Goal: Transaction & Acquisition: Register for event/course

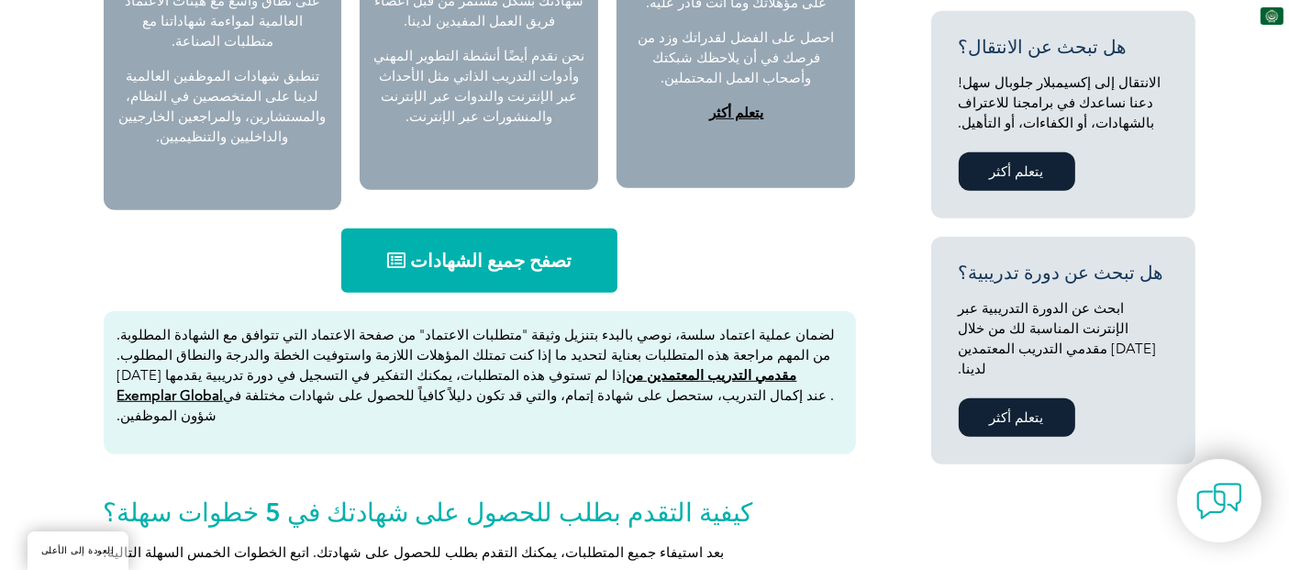
scroll to position [1019, 0]
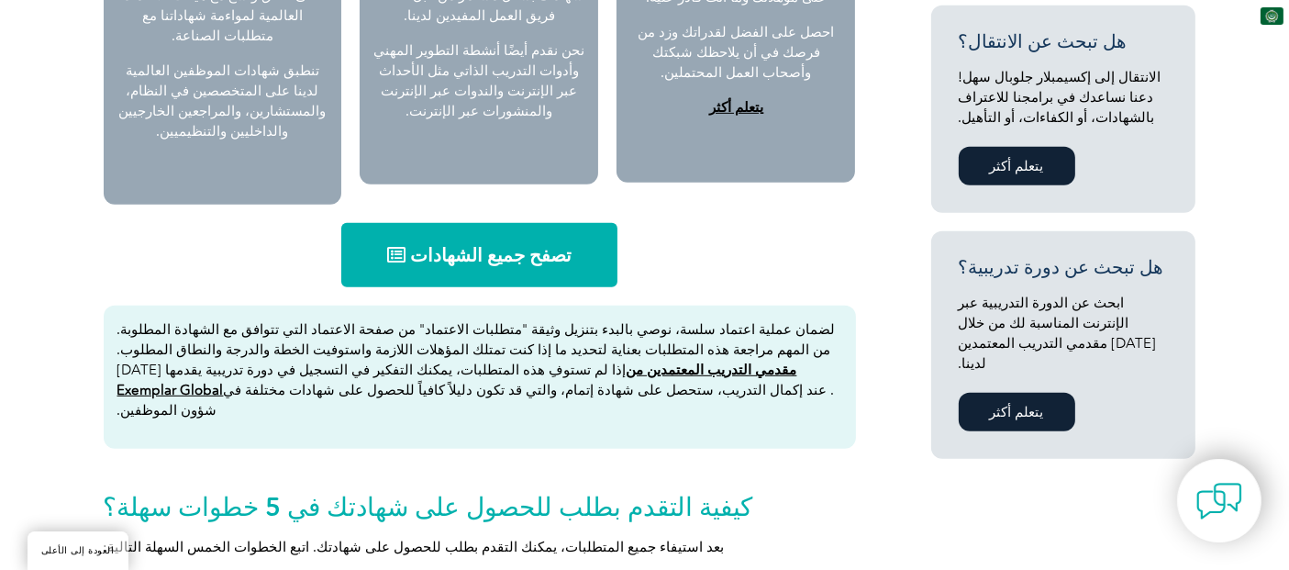
click at [453, 244] on font "تصفح جميع الشهادات" at bounding box center [490, 255] width 161 height 22
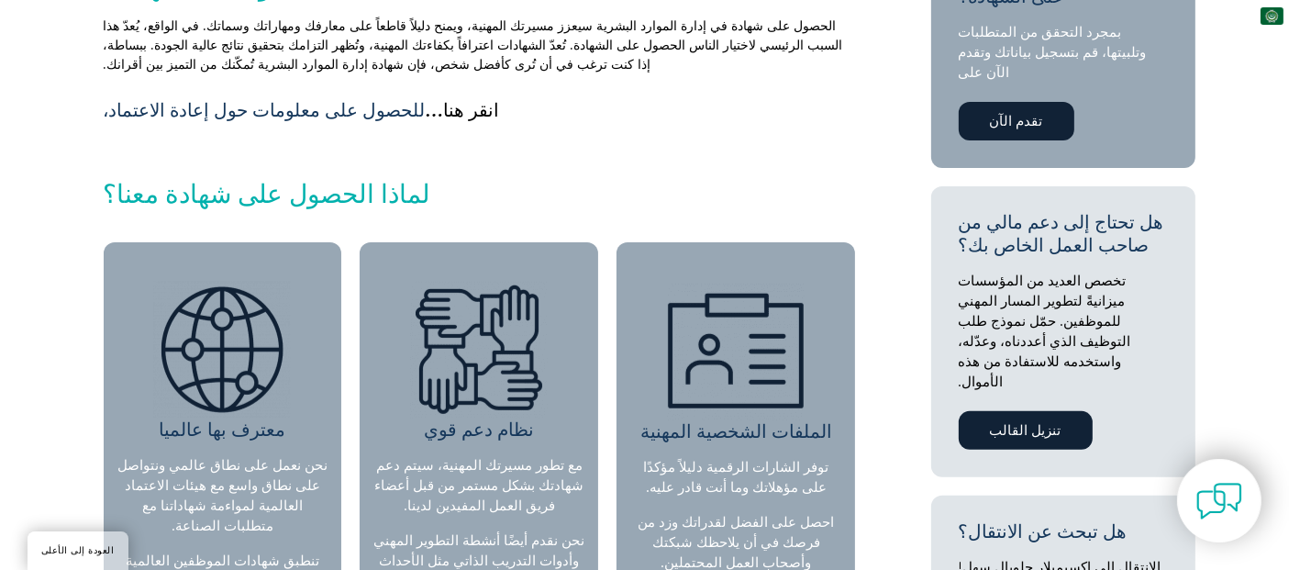
scroll to position [509, 0]
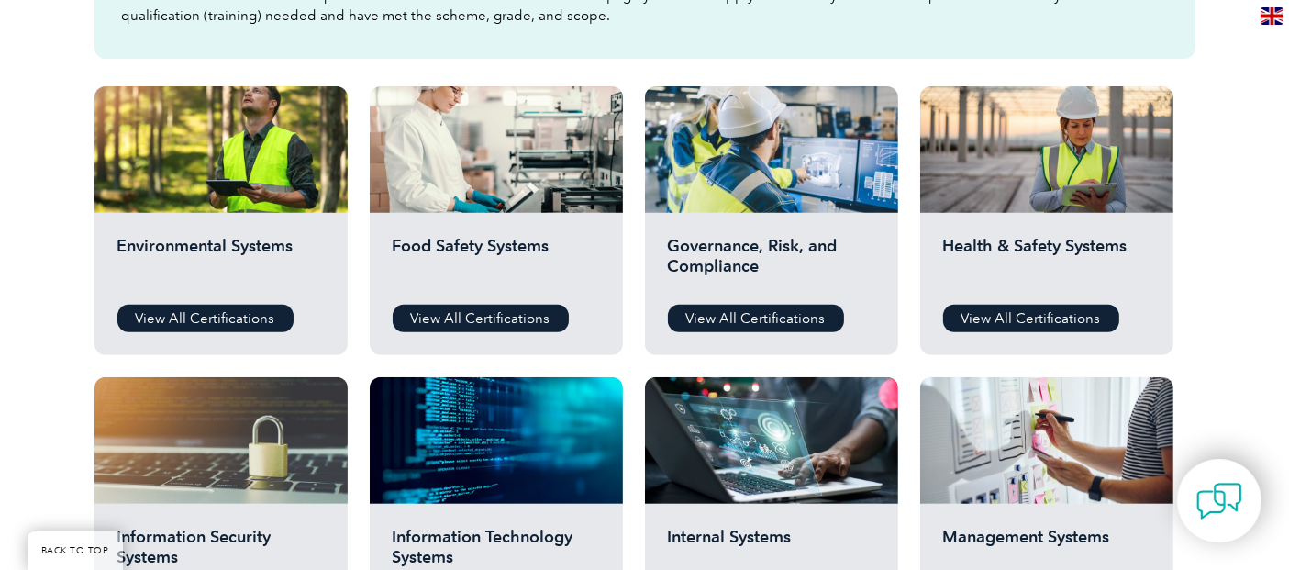
scroll to position [611, 0]
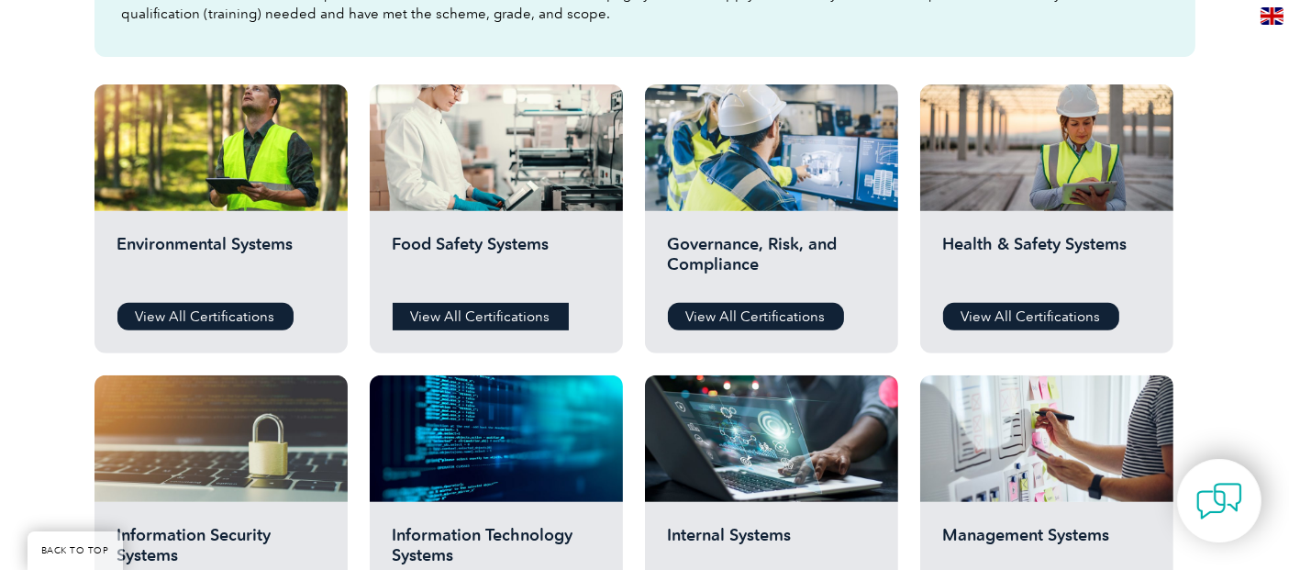
click at [469, 316] on link "View All Certifications" at bounding box center [481, 317] width 176 height 28
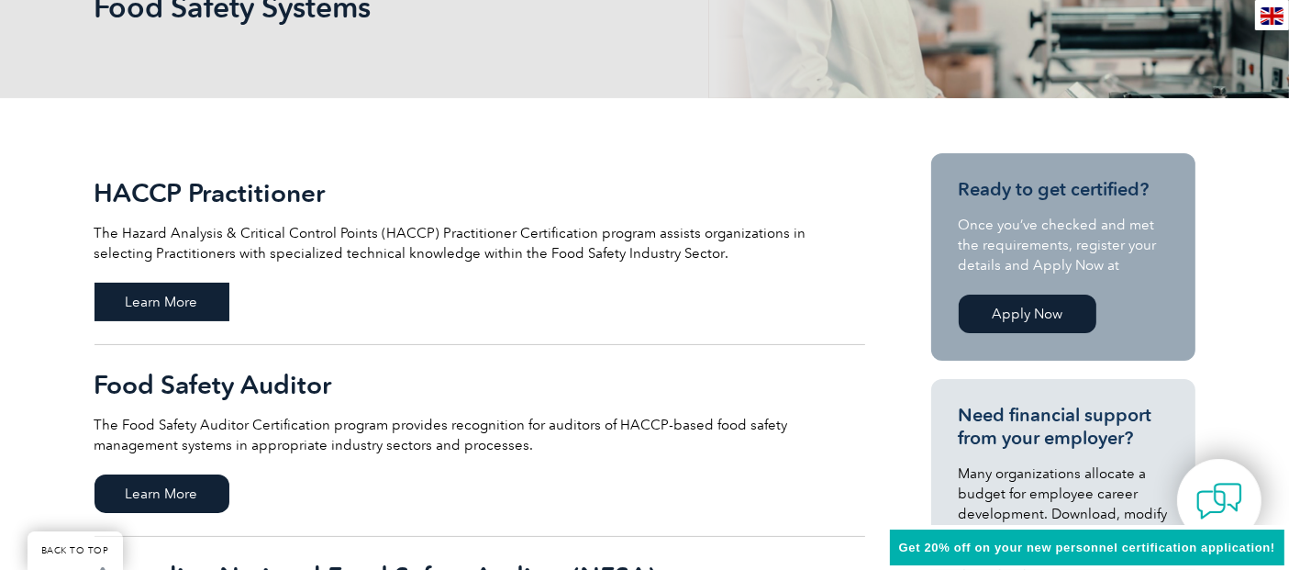
scroll to position [305, 0]
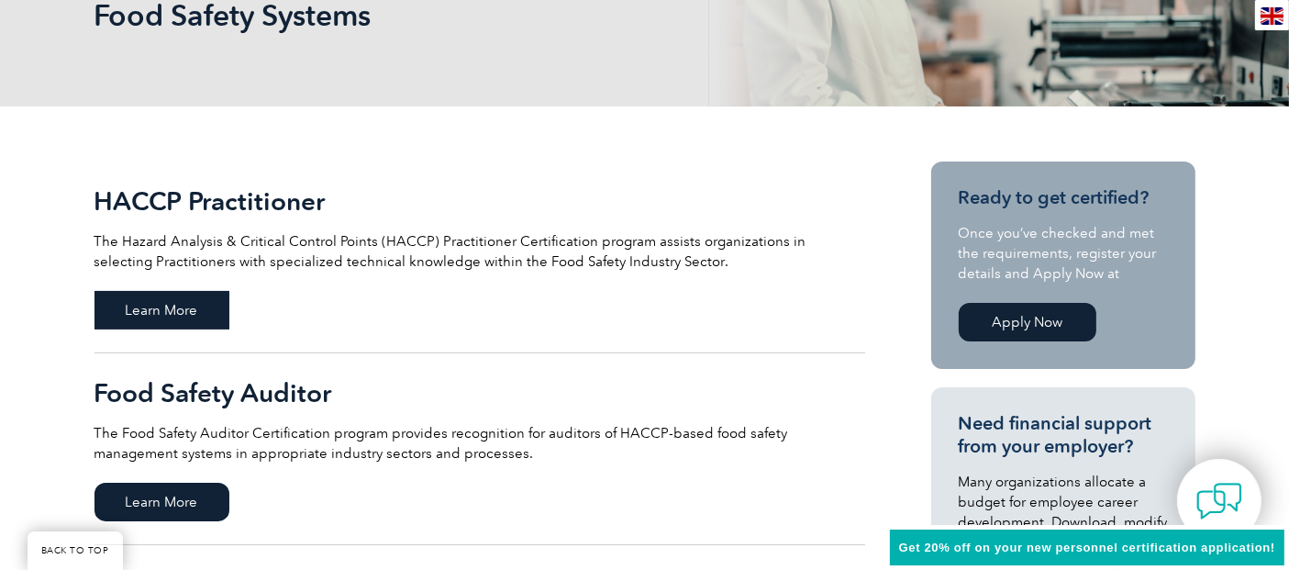
click at [177, 313] on span "Learn More" at bounding box center [161, 310] width 135 height 39
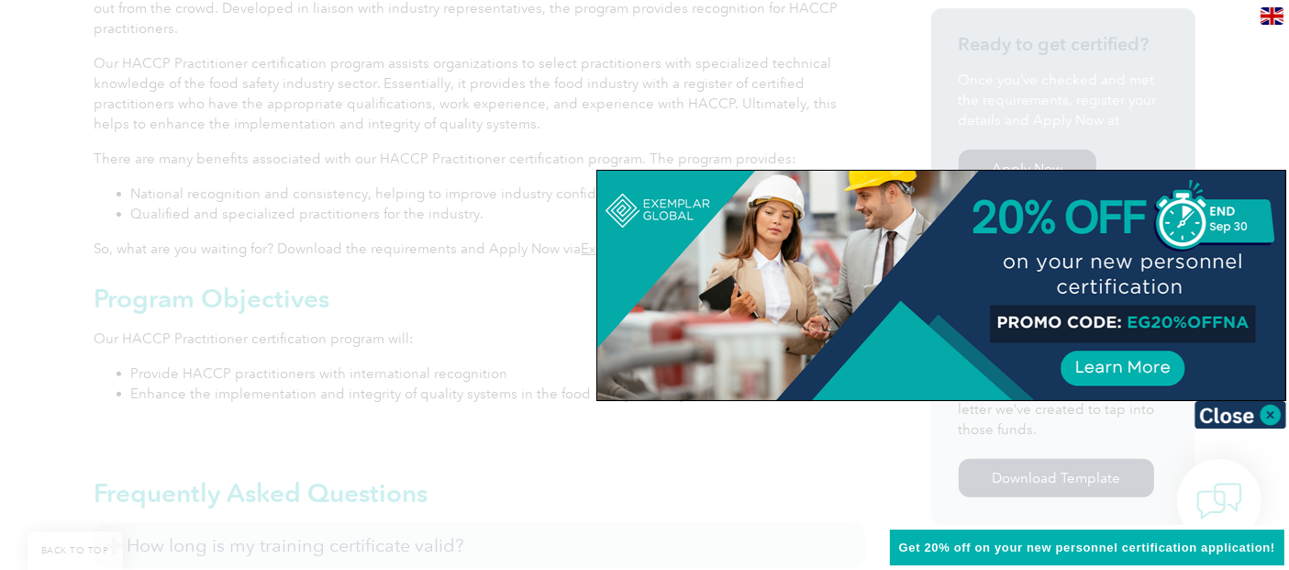
scroll to position [644, 0]
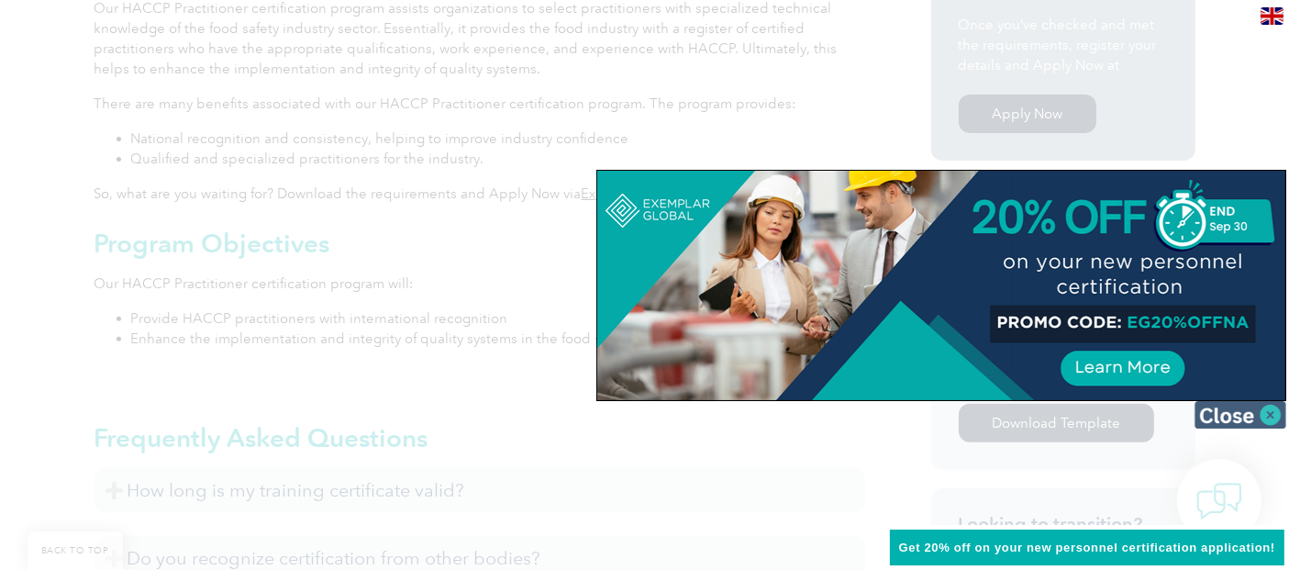
click at [1278, 416] on img at bounding box center [1240, 415] width 92 height 28
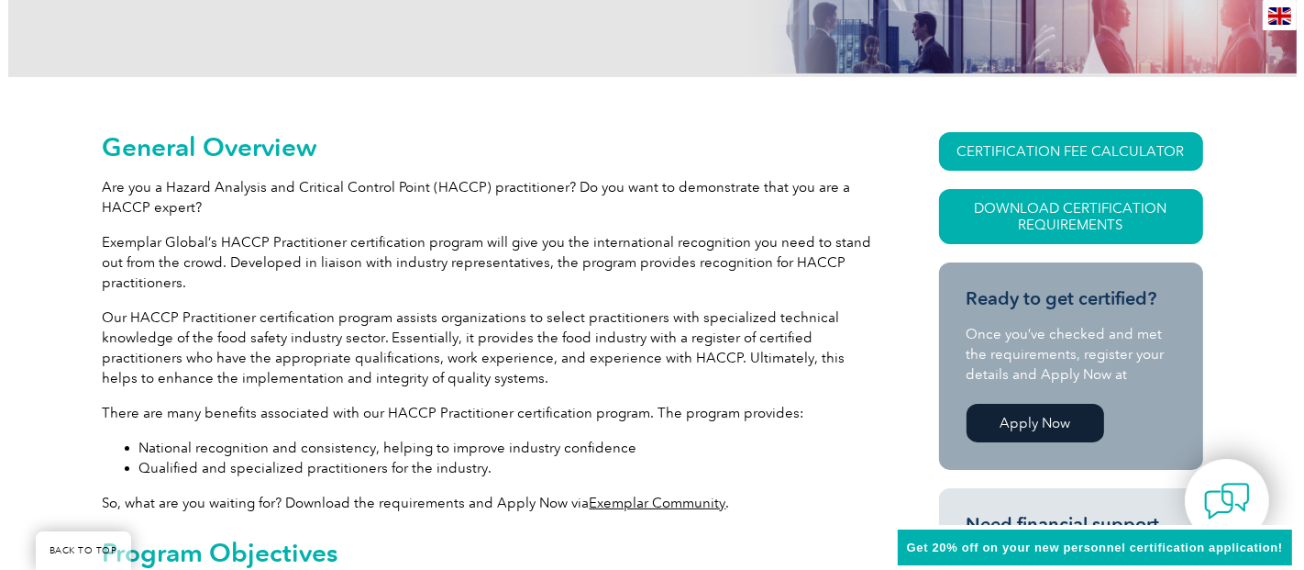
scroll to position [135, 0]
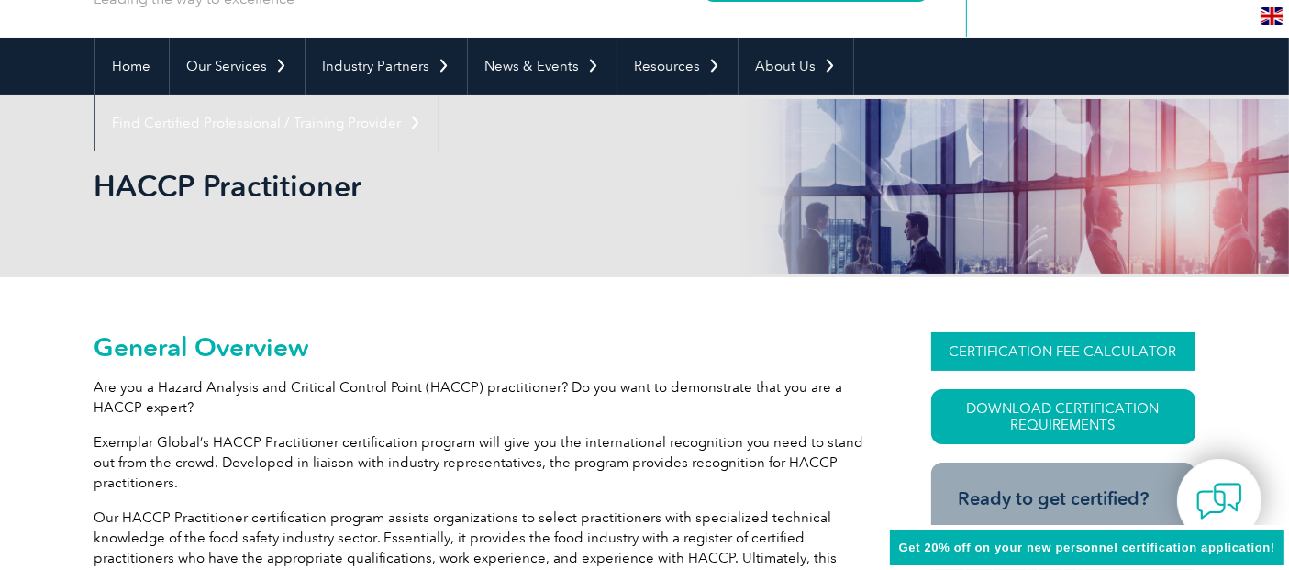
click at [1004, 350] on link "CERTIFICATION FEE CALCULATOR" at bounding box center [1063, 351] width 264 height 39
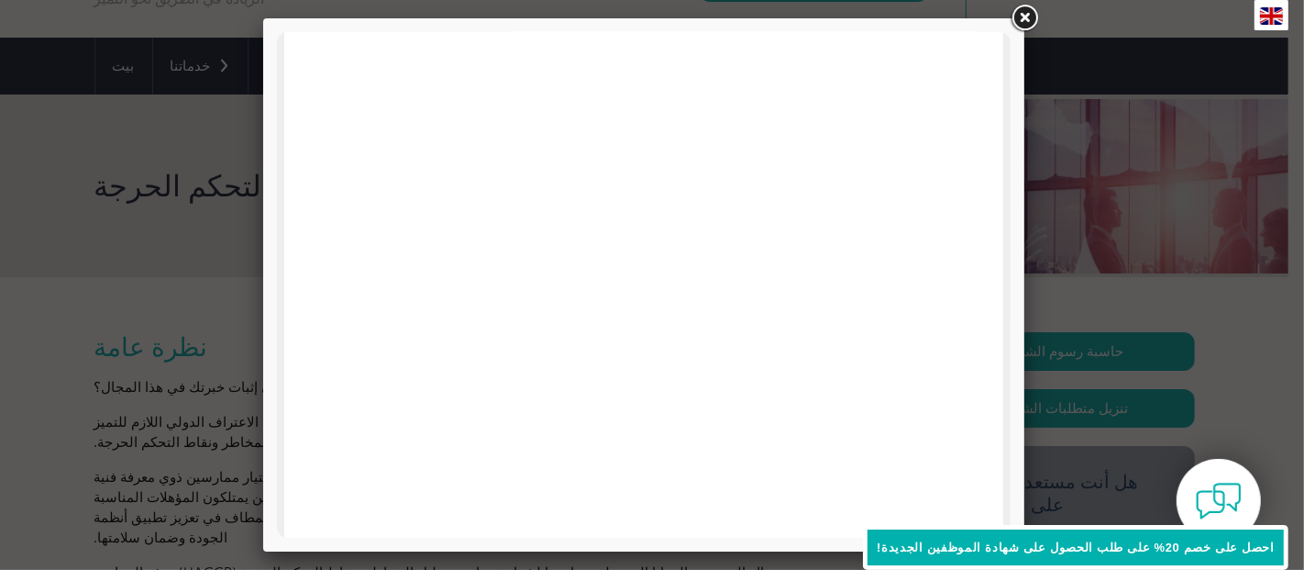
scroll to position [919, 0]
